Goal: Obtain resource: Download file/media

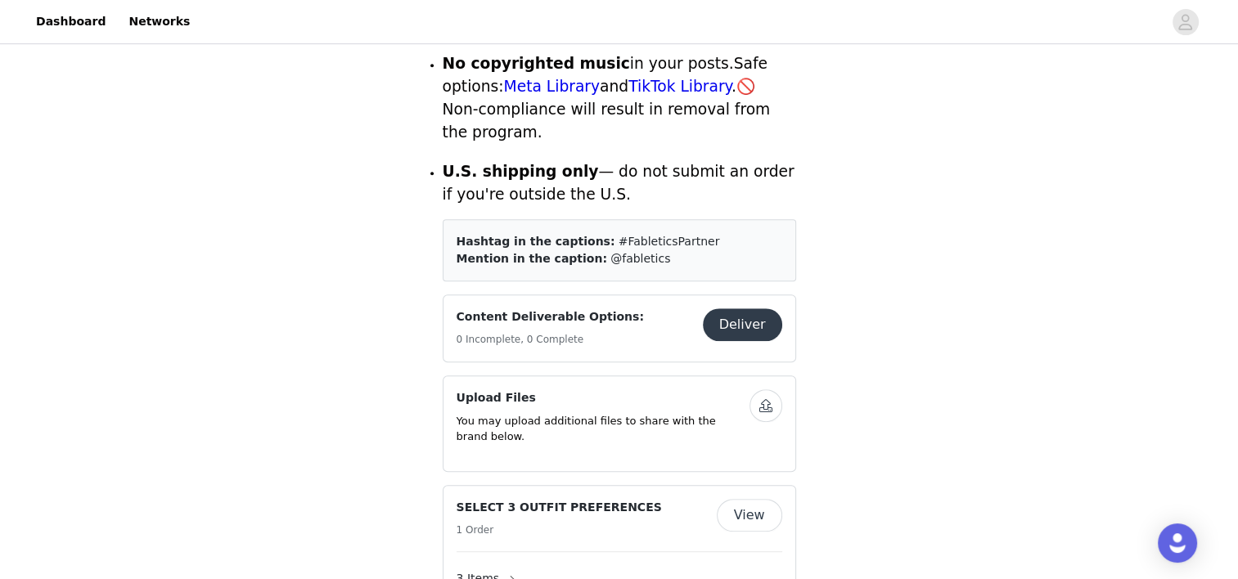
scroll to position [784, 0]
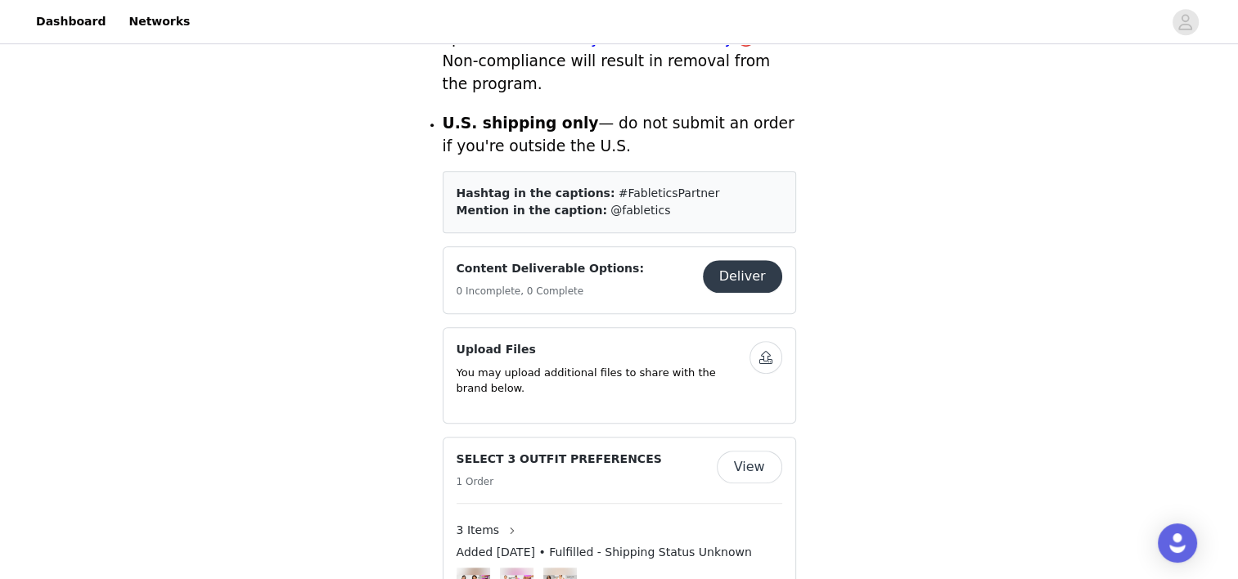
click at [736, 260] on button "Deliver" at bounding box center [742, 276] width 79 height 33
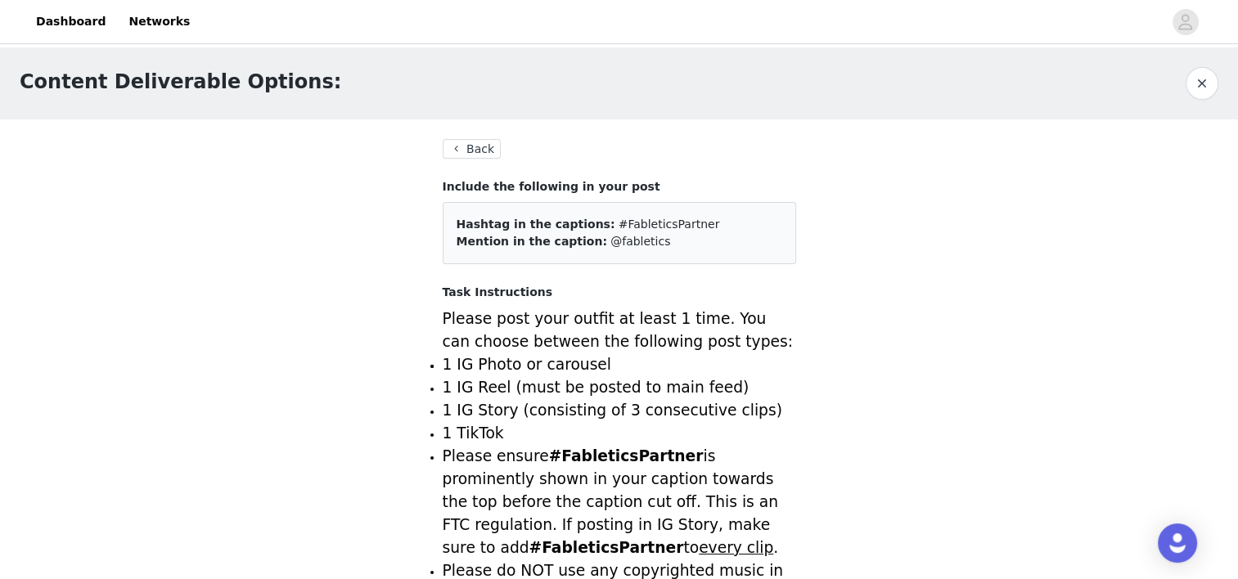
click at [462, 143] on button "Back" at bounding box center [472, 149] width 59 height 20
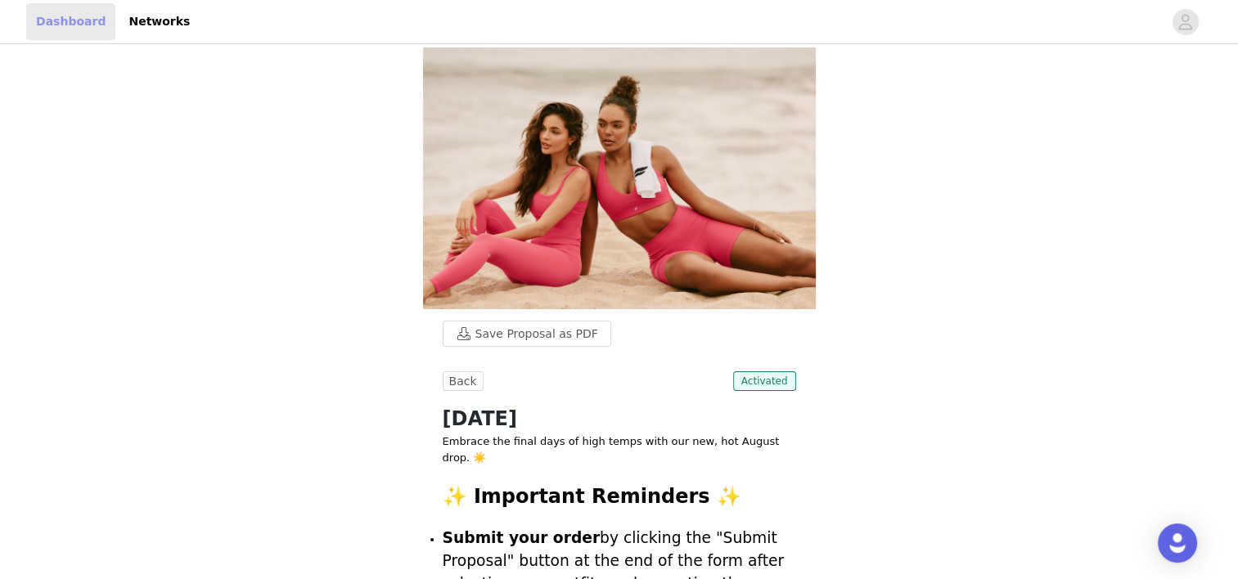
click at [34, 23] on link "Dashboard" at bounding box center [70, 21] width 89 height 37
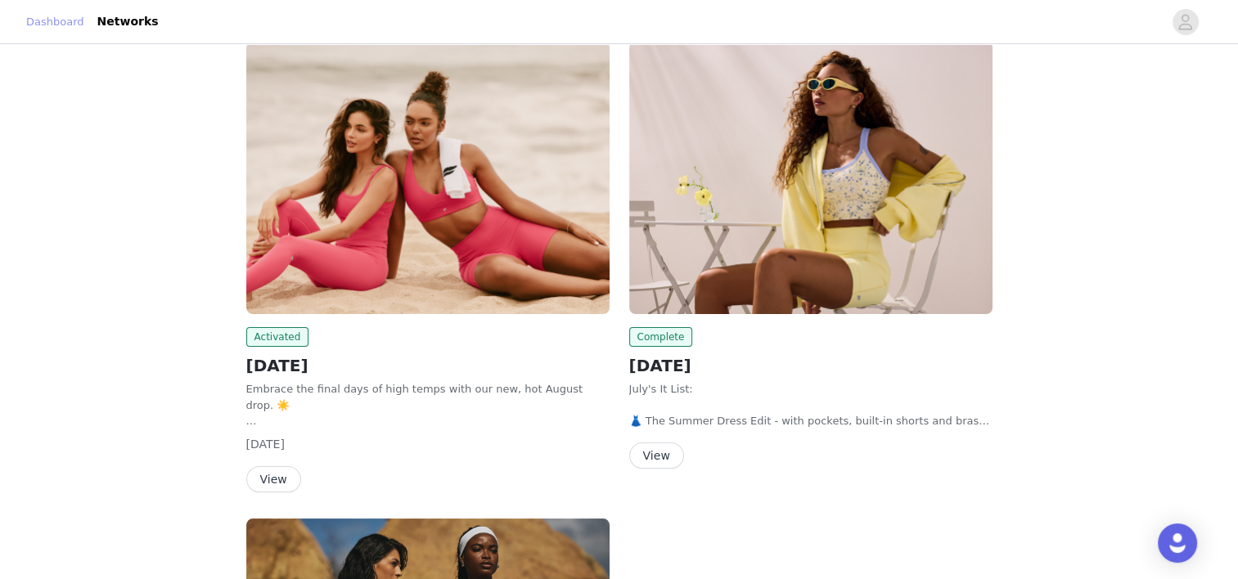
scroll to position [104, 0]
click at [286, 481] on button "View" at bounding box center [273, 478] width 55 height 26
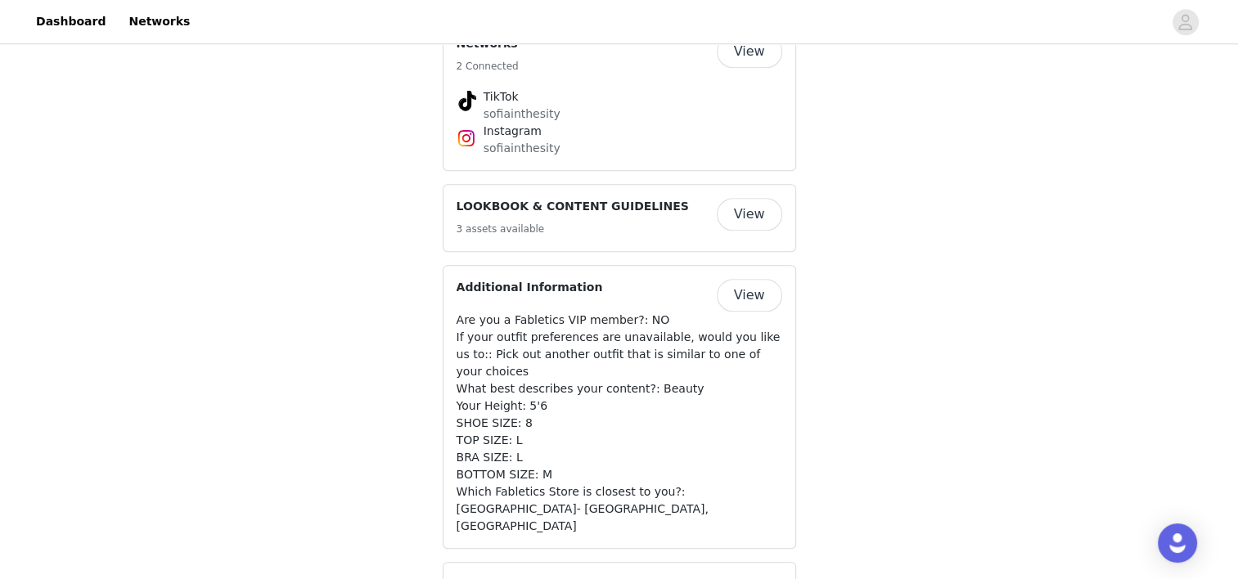
scroll to position [1390, 0]
click at [761, 198] on button "View" at bounding box center [749, 214] width 65 height 33
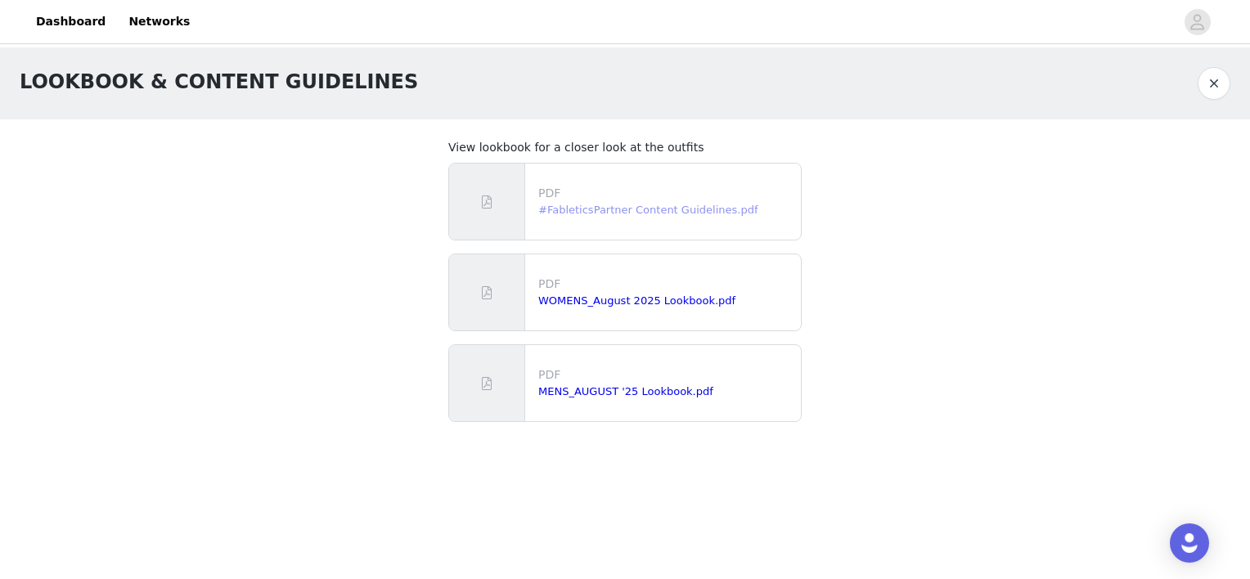
click at [626, 213] on link "#FableticsPartner Content Guidelines.pdf" at bounding box center [647, 210] width 219 height 12
click at [628, 310] on div "PDF WOMENS_August 2025 Lookbook.pdf" at bounding box center [666, 292] width 269 height 47
click at [622, 308] on div "WOMENS_August 2025 Lookbook.pdf" at bounding box center [666, 301] width 256 height 16
click at [618, 301] on link "WOMENS_August 2025 Lookbook.pdf" at bounding box center [636, 300] width 197 height 12
